Goal: Task Accomplishment & Management: Manage account settings

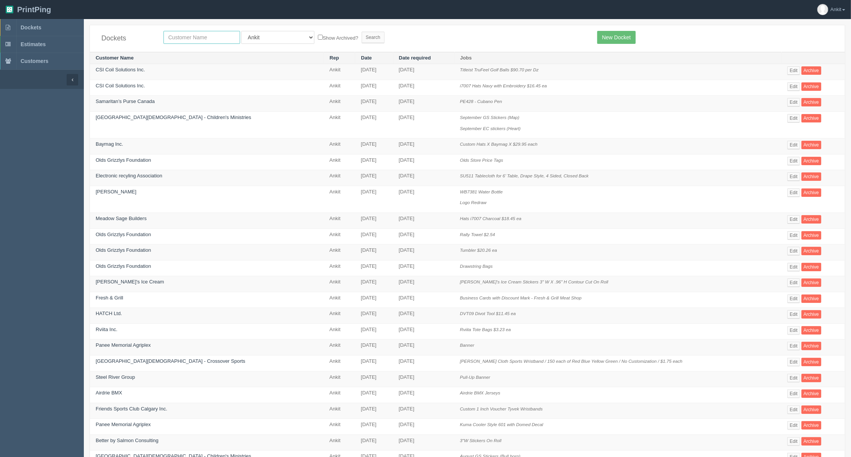
click at [196, 38] on input "text" at bounding box center [201, 37] width 77 height 13
click at [196, 40] on input "text" at bounding box center [201, 37] width 77 height 13
type input "3p"
click at [362, 32] on input "Search" at bounding box center [373, 37] width 23 height 11
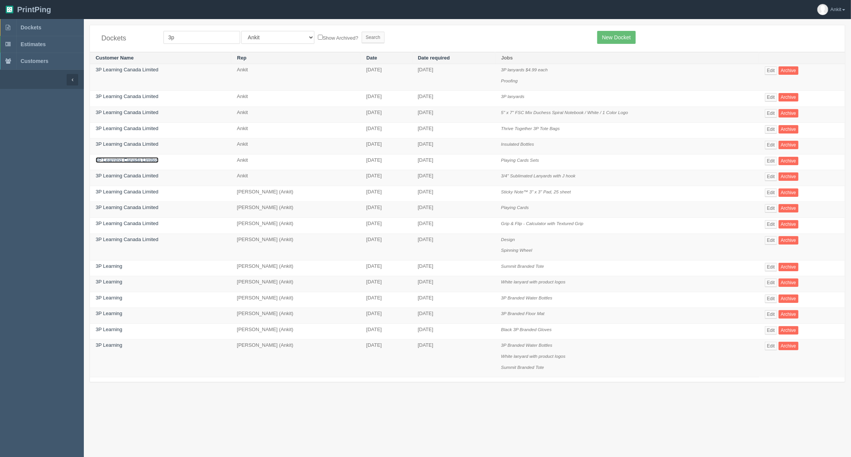
click at [142, 159] on link "3P Learning Canada Limited" at bounding box center [127, 160] width 63 height 6
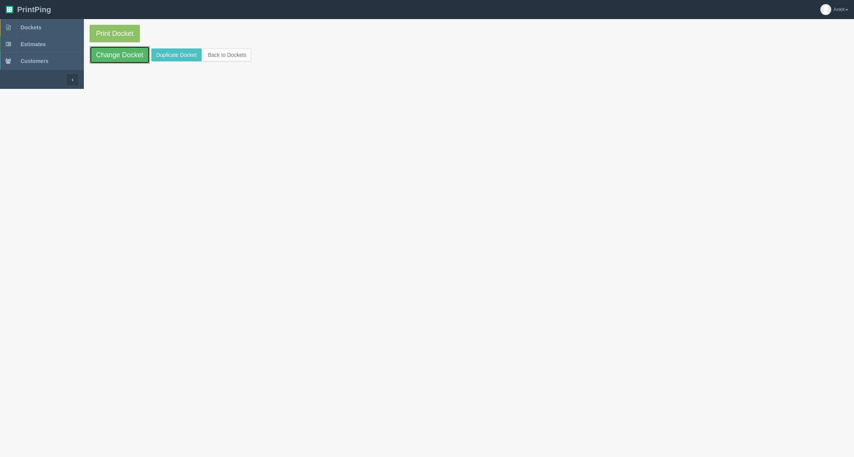
click at [106, 56] on link "Change Docket" at bounding box center [120, 55] width 60 height 18
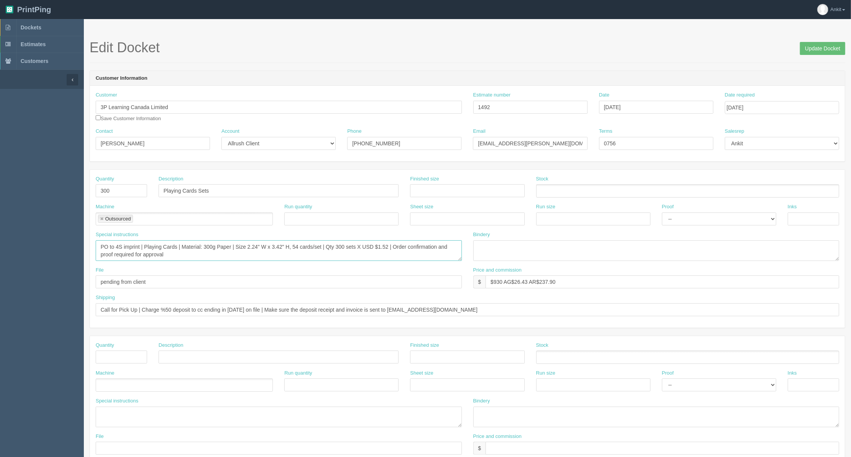
drag, startPoint x: 183, startPoint y: 247, endPoint x: 322, endPoint y: 249, distance: 138.7
click at [322, 249] on textarea "PO to 4S imprint | Playing Cards | Material: 300g Paper | Size 2.24" W x 3.42" …" at bounding box center [279, 250] width 366 height 21
